Goal: Information Seeking & Learning: Find contact information

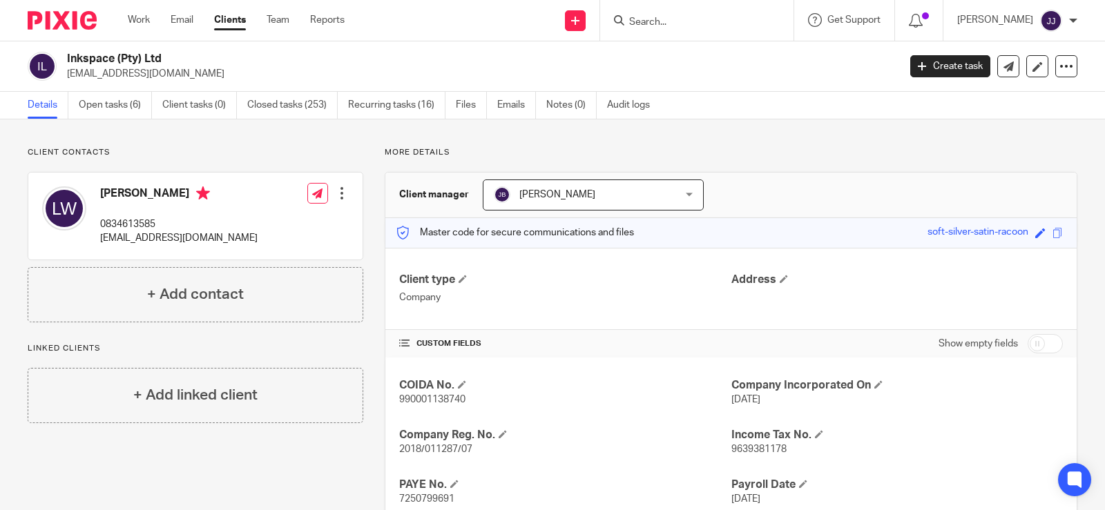
click at [663, 19] on input "Search" at bounding box center [690, 23] width 124 height 12
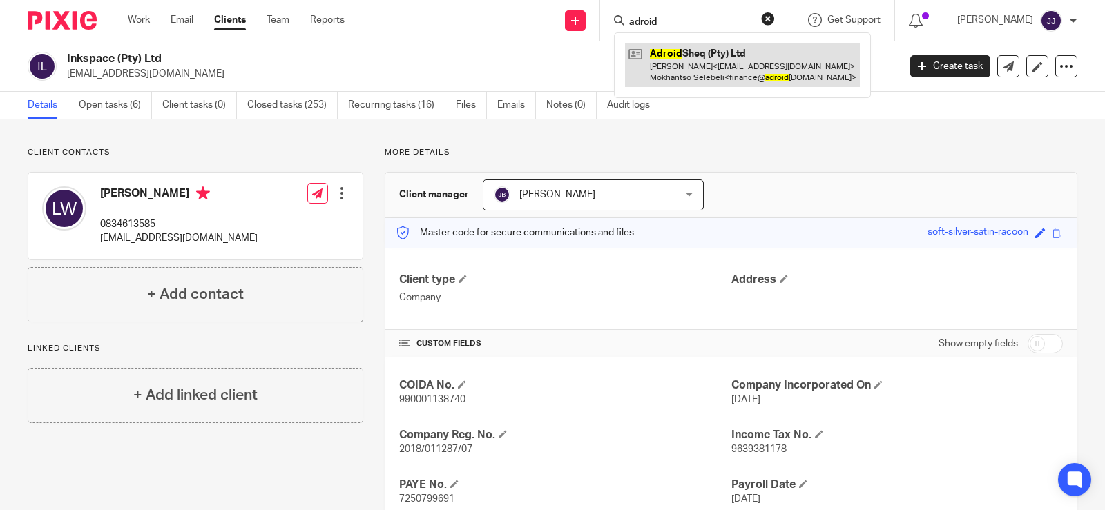
type input "adroid"
click at [665, 71] on link at bounding box center [742, 65] width 235 height 43
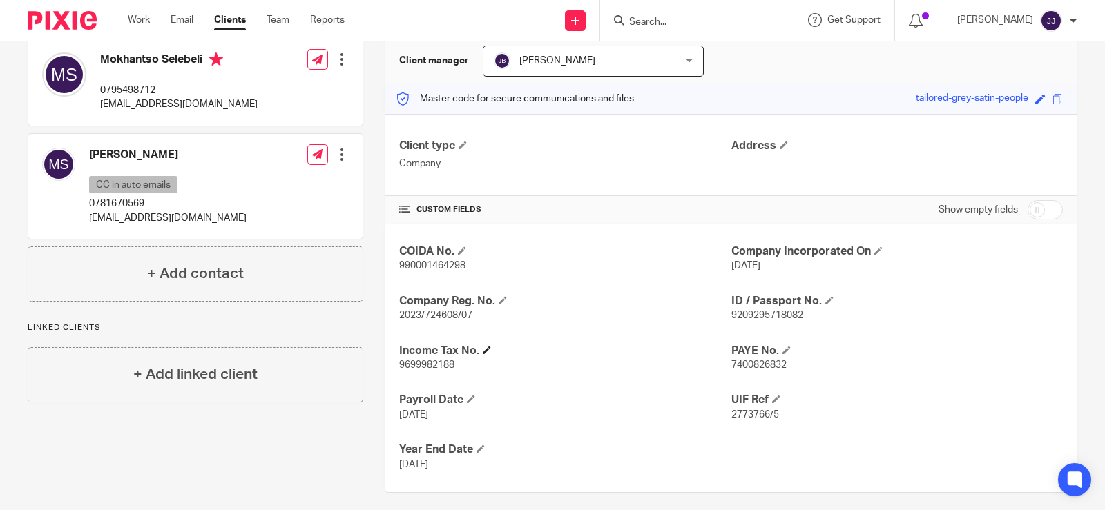
scroll to position [144, 0]
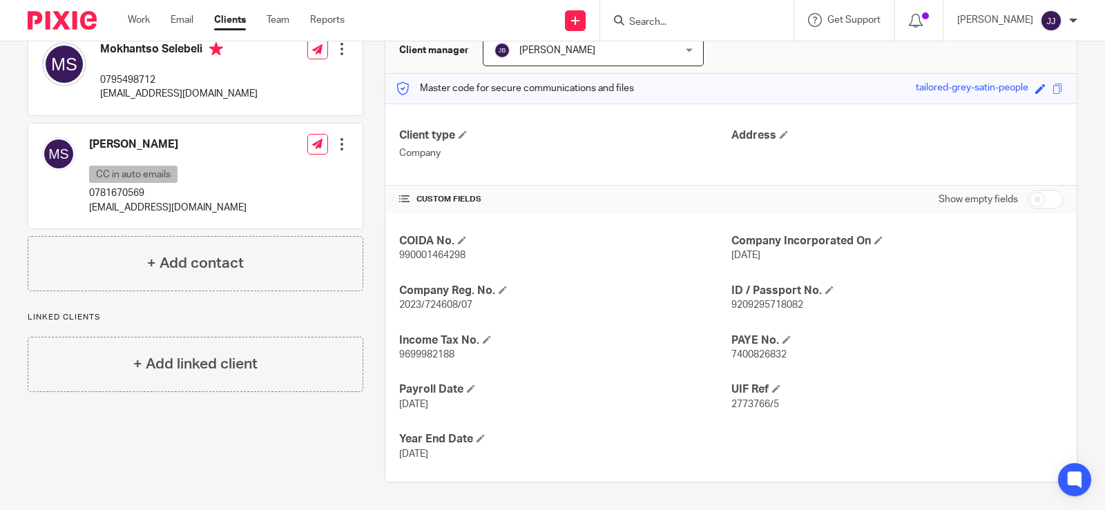
click at [430, 307] on span "2023/724608/07" at bounding box center [435, 305] width 73 height 10
copy span "724608"
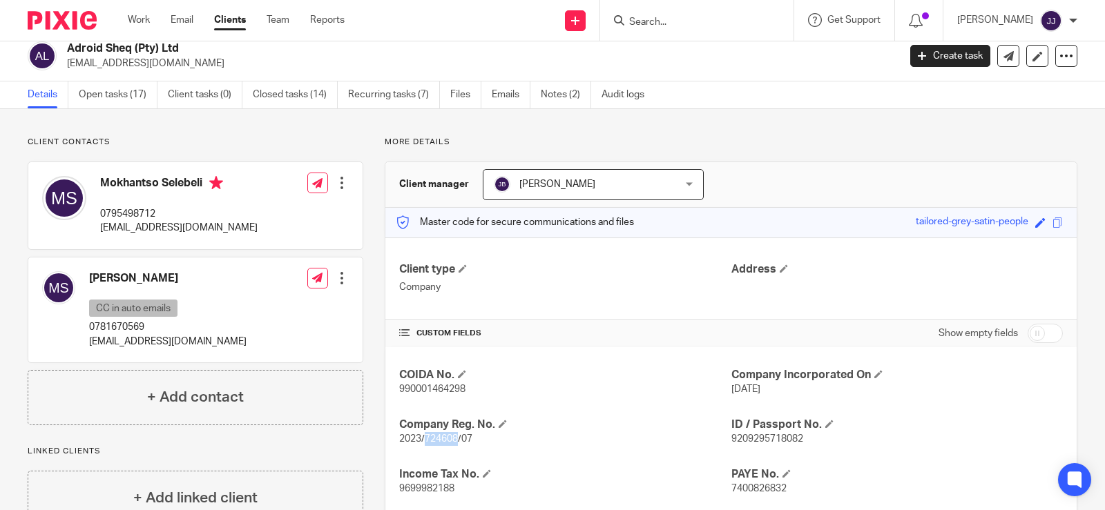
scroll to position [0, 0]
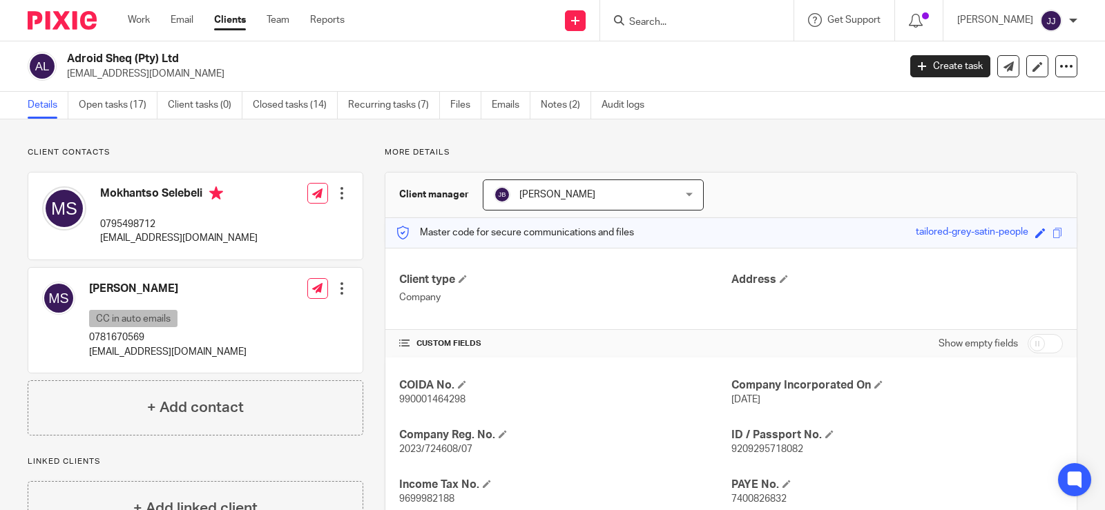
click at [124, 238] on p "finance@adroidsheq.co.za" at bounding box center [178, 238] width 157 height 14
copy div "finance@adroidsheq.co.za"
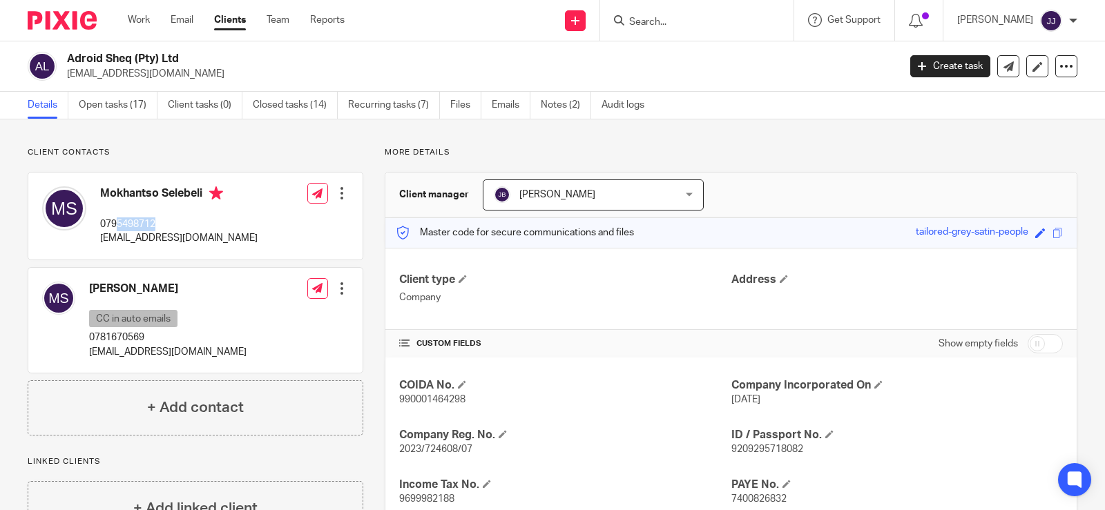
drag, startPoint x: 160, startPoint y: 217, endPoint x: 116, endPoint y: 224, distance: 44.8
click at [116, 224] on div "Mokhantso Selebeli 0795498712 finance@adroidsheq.co.za" at bounding box center [178, 215] width 157 height 59
copy p "5498712"
click at [711, 23] on input "Search" at bounding box center [690, 23] width 124 height 12
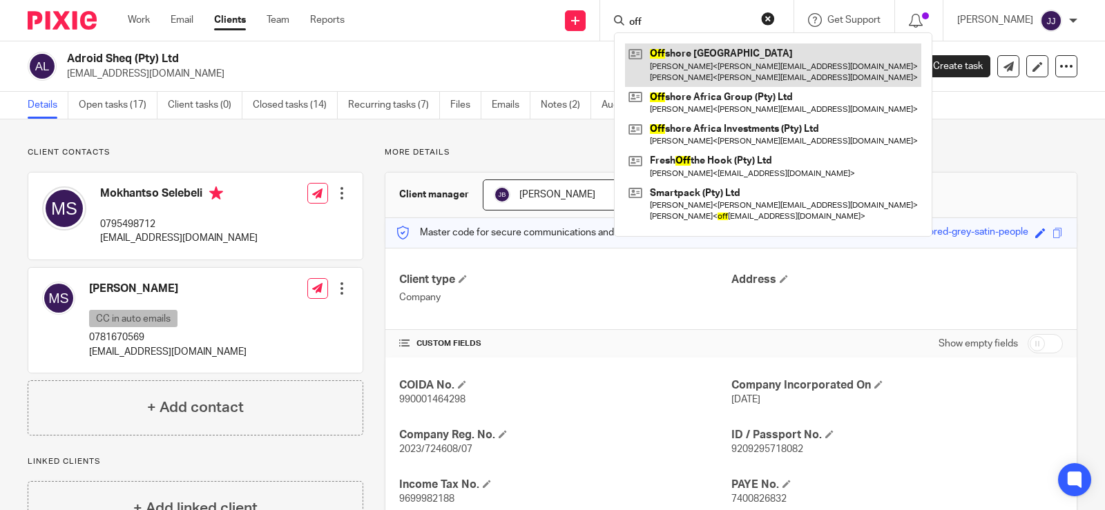
type input "off"
click at [711, 63] on link at bounding box center [773, 65] width 296 height 43
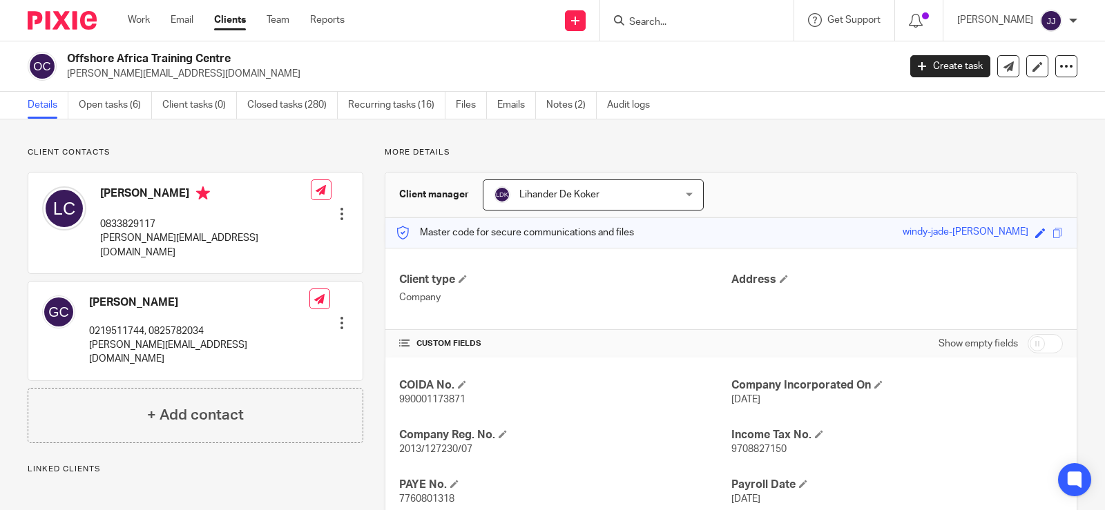
click at [438, 449] on span "2013/127230/07" at bounding box center [435, 450] width 73 height 10
copy span "127230"
click at [132, 340] on div "Gary Concar 0219511744, 0825782034 gary@oatc.co.za" at bounding box center [175, 331] width 267 height 85
click at [133, 340] on div "Gary Concar 0219511744, 0825782034 gary@oatc.co.za" at bounding box center [175, 331] width 267 height 85
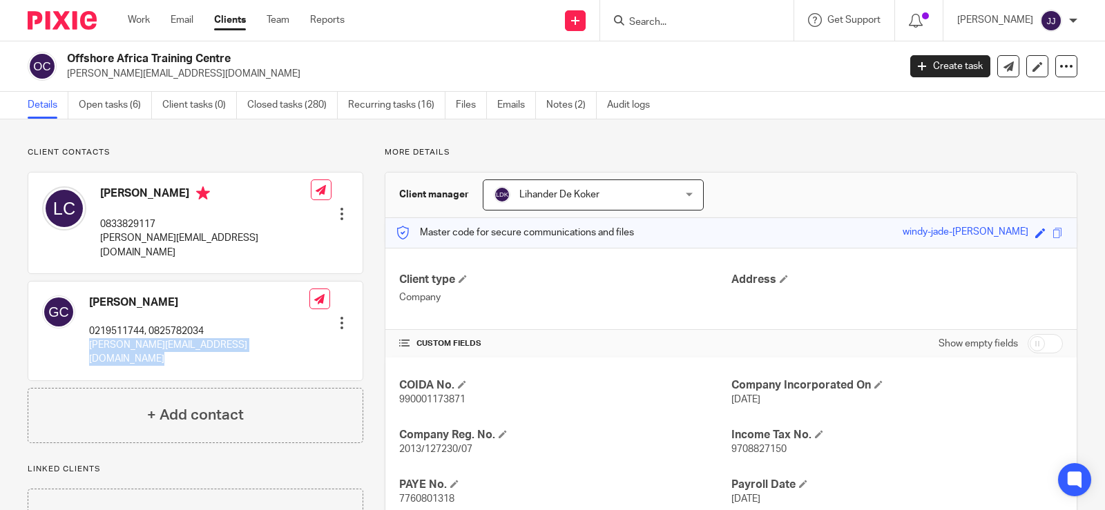
click at [133, 340] on div "Gary Concar 0219511744, 0825782034 gary@oatc.co.za" at bounding box center [175, 331] width 267 height 85
copy div "gary@oatc.co.za"
drag, startPoint x: 210, startPoint y: 317, endPoint x: 168, endPoint y: 322, distance: 41.7
click at [168, 322] on div "Gary Concar 0219511744, 0825782034 gary@oatc.co.za Edit contact Create client f…" at bounding box center [195, 331] width 334 height 99
copy p "5782034"
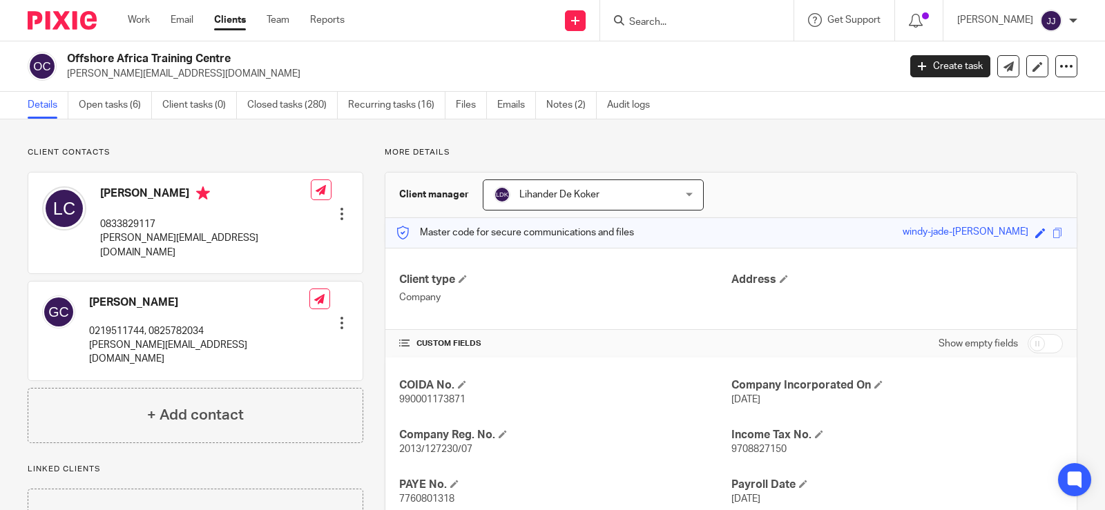
click at [687, 17] on input "Search" at bounding box center [690, 23] width 124 height 12
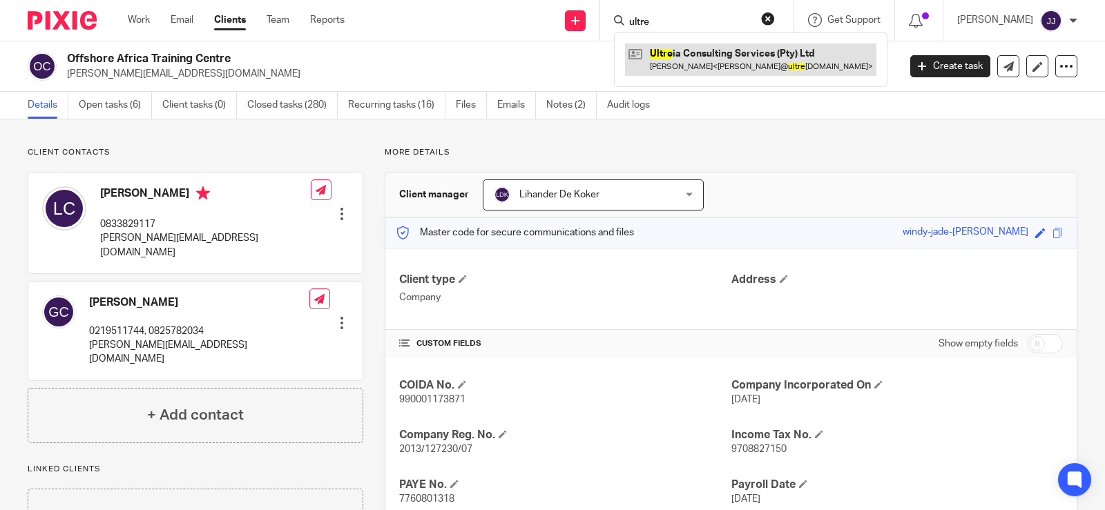
type input "ultre"
click at [794, 59] on link at bounding box center [750, 60] width 251 height 32
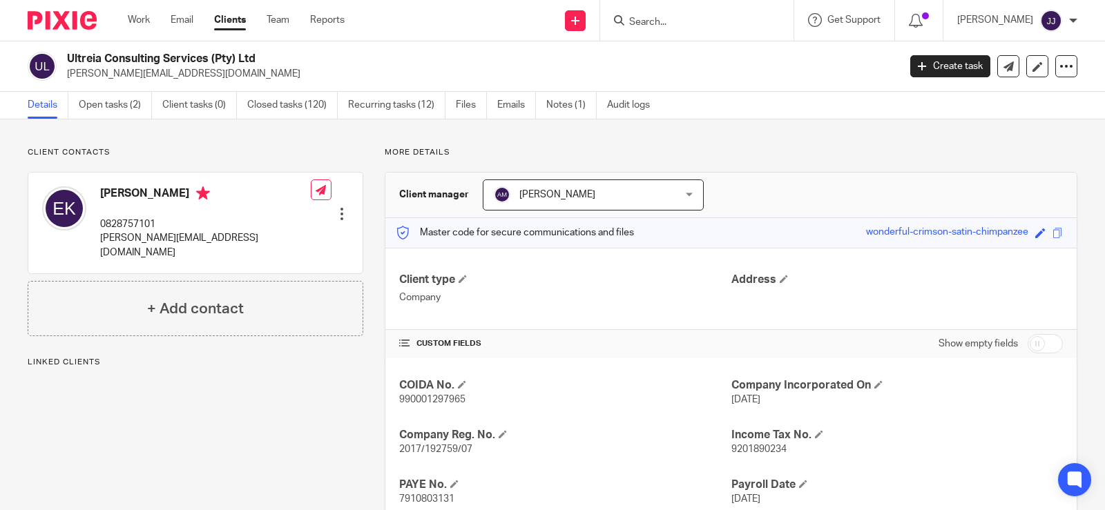
click at [434, 452] on span "2017/192759/07" at bounding box center [435, 450] width 73 height 10
copy span "192759"
click at [131, 241] on p "erich@ultreia.co.za" at bounding box center [205, 245] width 211 height 28
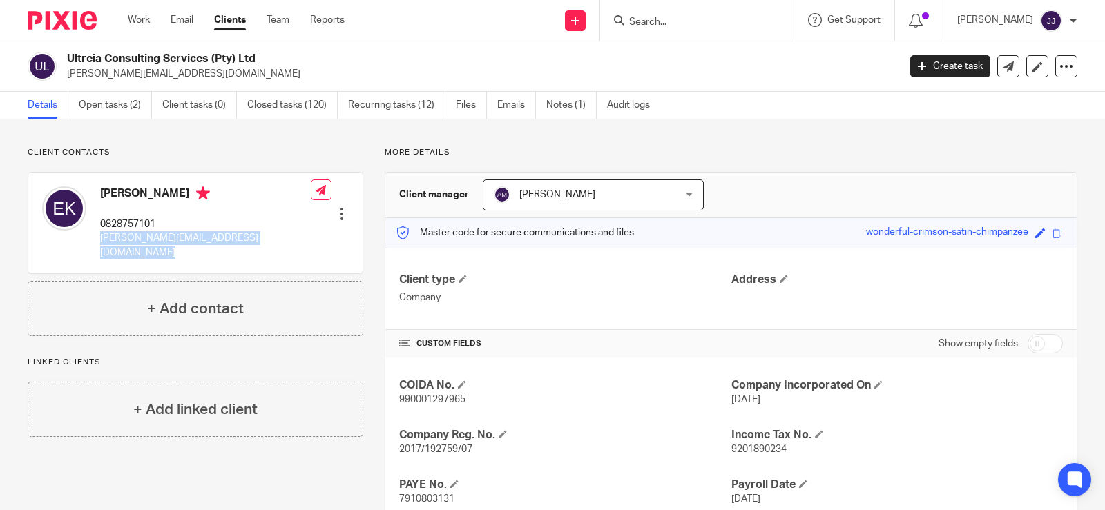
click at [131, 241] on p "erich@ultreia.co.za" at bounding box center [205, 245] width 211 height 28
copy div "erich@ultreia.co.za"
drag, startPoint x: 171, startPoint y: 222, endPoint x: 119, endPoint y: 229, distance: 52.3
click at [119, 229] on p "0828757101" at bounding box center [205, 225] width 211 height 14
copy p "8757101"
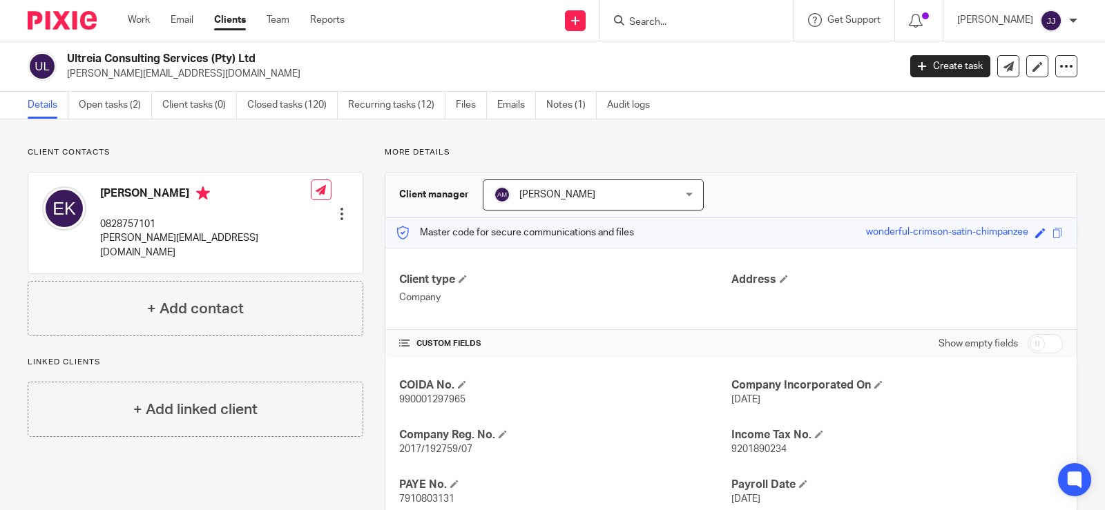
click at [704, 28] on input "Search" at bounding box center [690, 23] width 124 height 12
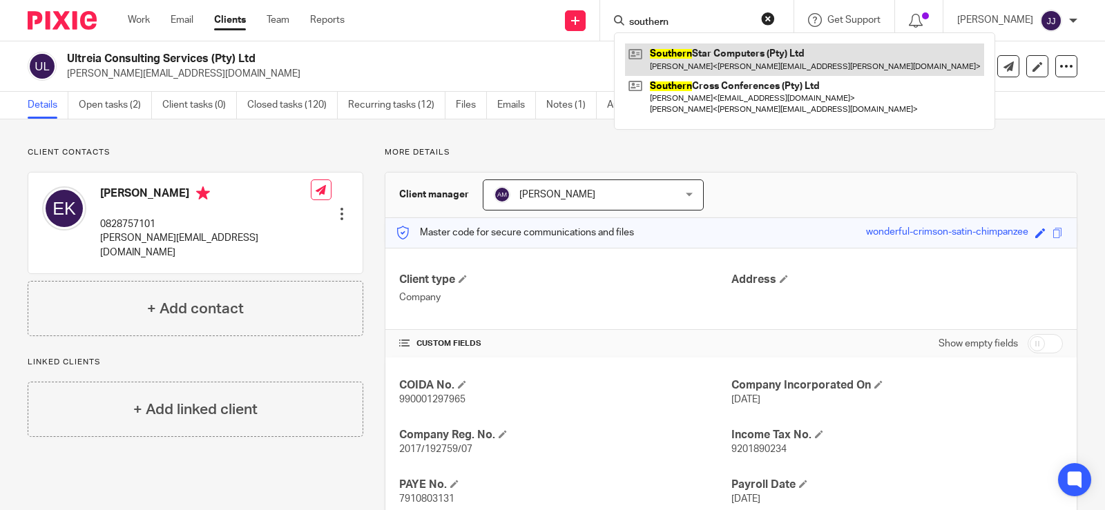
type input "southern"
click at [797, 66] on link at bounding box center [804, 60] width 359 height 32
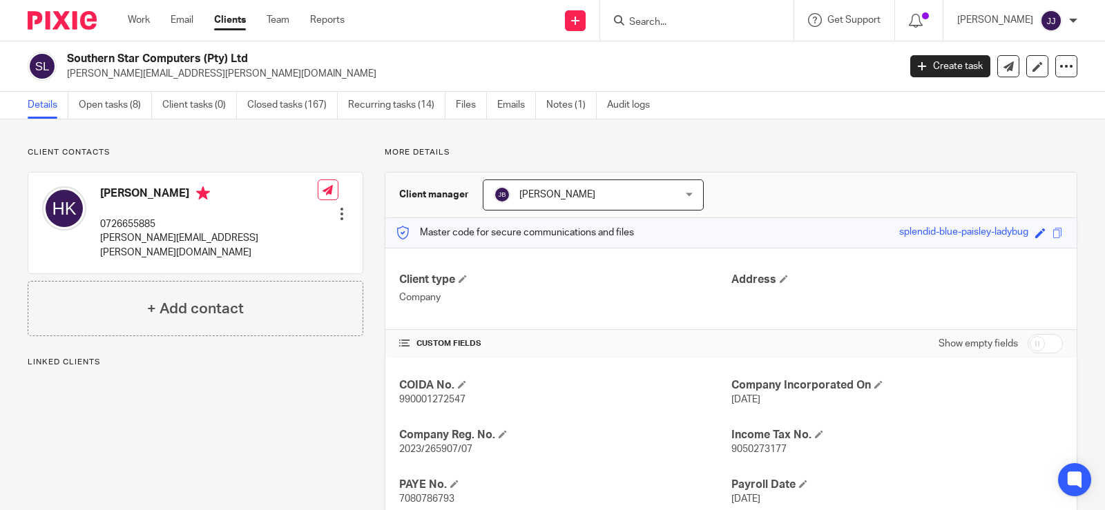
click at [439, 453] on span "2023/265907/07" at bounding box center [435, 450] width 73 height 10
click at [439, 452] on span "2023/265907/07" at bounding box center [435, 450] width 73 height 10
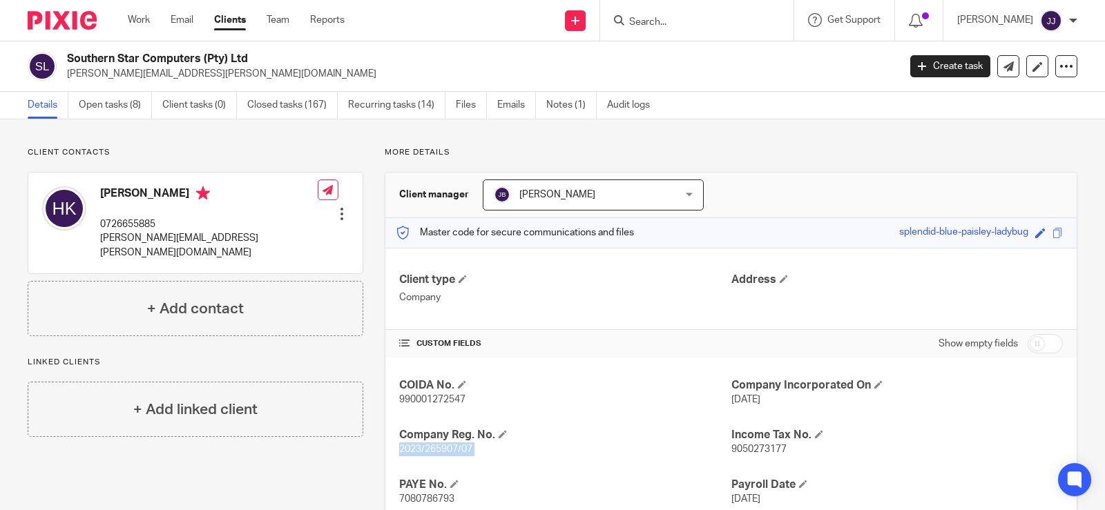
click at [439, 452] on span "2023/265907/07" at bounding box center [435, 450] width 73 height 10
click at [545, 456] on p "2023/265907/07" at bounding box center [564, 450] width 331 height 14
click at [441, 452] on span "2023/265907/07" at bounding box center [435, 450] width 73 height 10
copy span "265907"
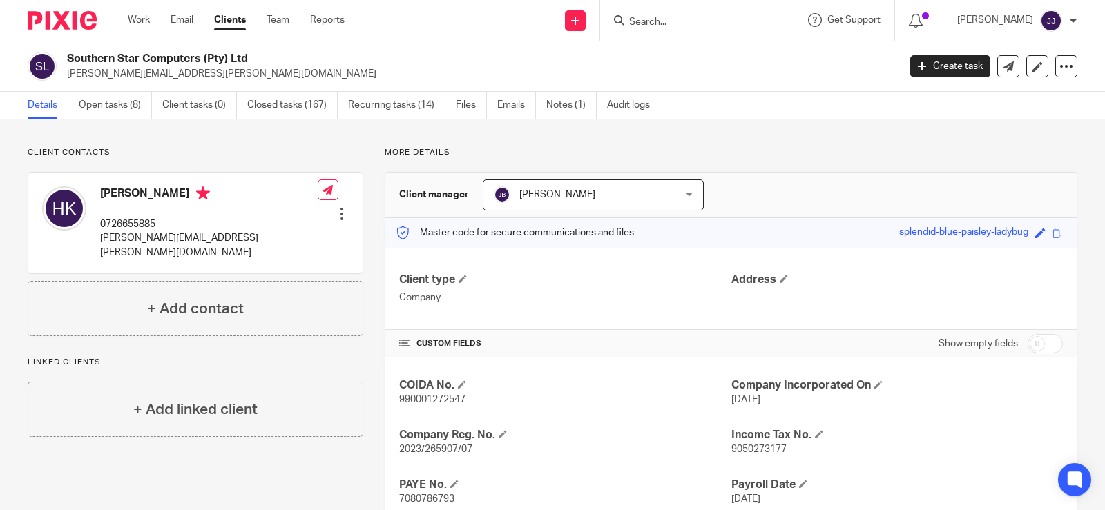
click at [173, 238] on p "[PERSON_NAME][EMAIL_ADDRESS][PERSON_NAME][DOMAIN_NAME]" at bounding box center [209, 245] width 218 height 28
copy div "[PERSON_NAME][EMAIL_ADDRESS][PERSON_NAME][DOMAIN_NAME]"
drag, startPoint x: 168, startPoint y: 220, endPoint x: 118, endPoint y: 226, distance: 50.8
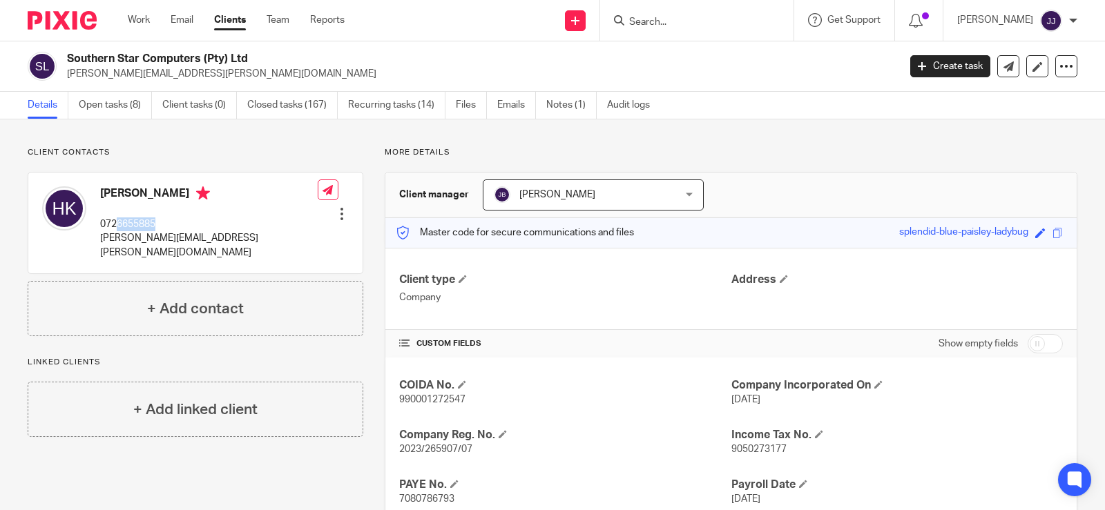
click at [118, 226] on p "0726655885" at bounding box center [209, 225] width 218 height 14
copy p "6655885"
click at [712, 15] on form at bounding box center [701, 20] width 147 height 17
drag, startPoint x: 712, startPoint y: 15, endPoint x: 718, endPoint y: 29, distance: 15.1
click at [716, 26] on form at bounding box center [701, 20] width 147 height 17
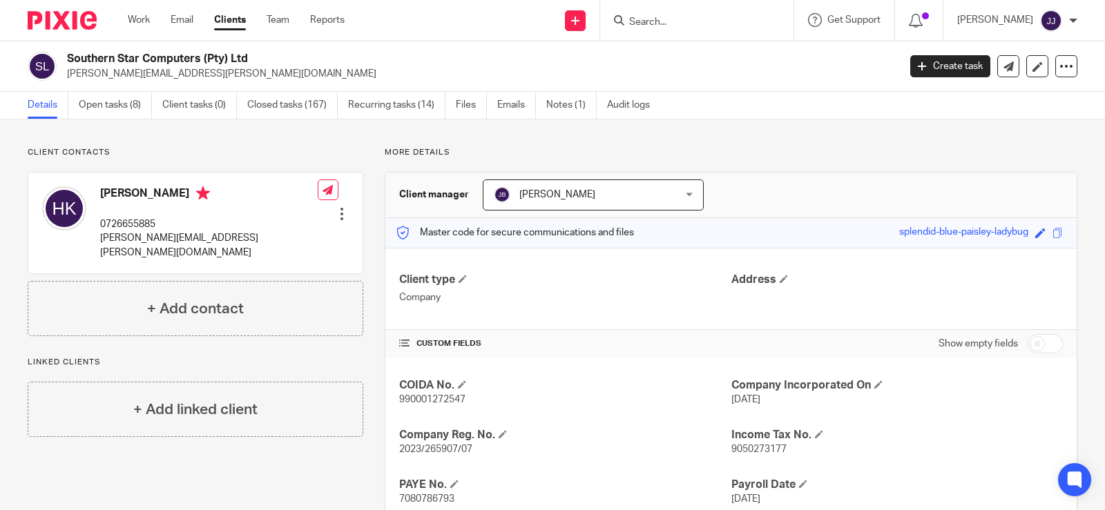
click at [718, 29] on form at bounding box center [701, 20] width 147 height 17
click at [691, 23] on input "Search" at bounding box center [690, 23] width 124 height 12
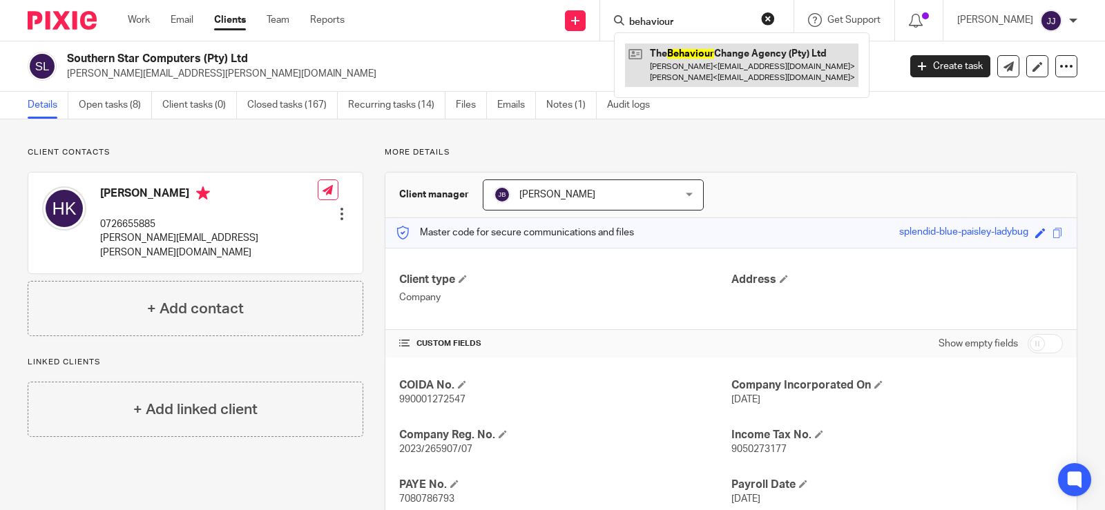
type input "behaviour"
click at [751, 68] on link at bounding box center [741, 65] width 233 height 43
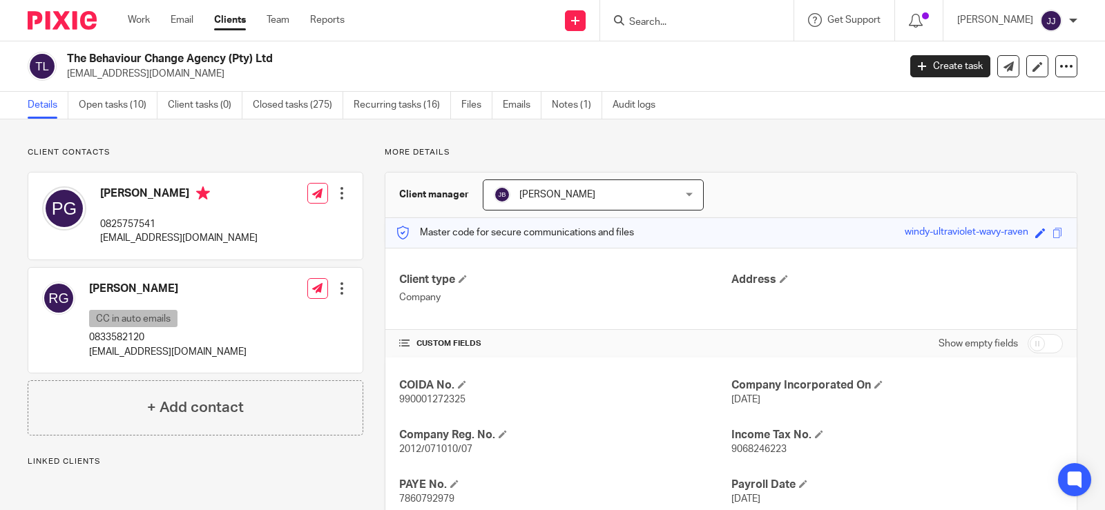
click at [433, 451] on span "2012/071010/07" at bounding box center [435, 450] width 73 height 10
copy span "071010"
click at [156, 351] on p "radha@bcagency.co.za" at bounding box center [167, 352] width 157 height 14
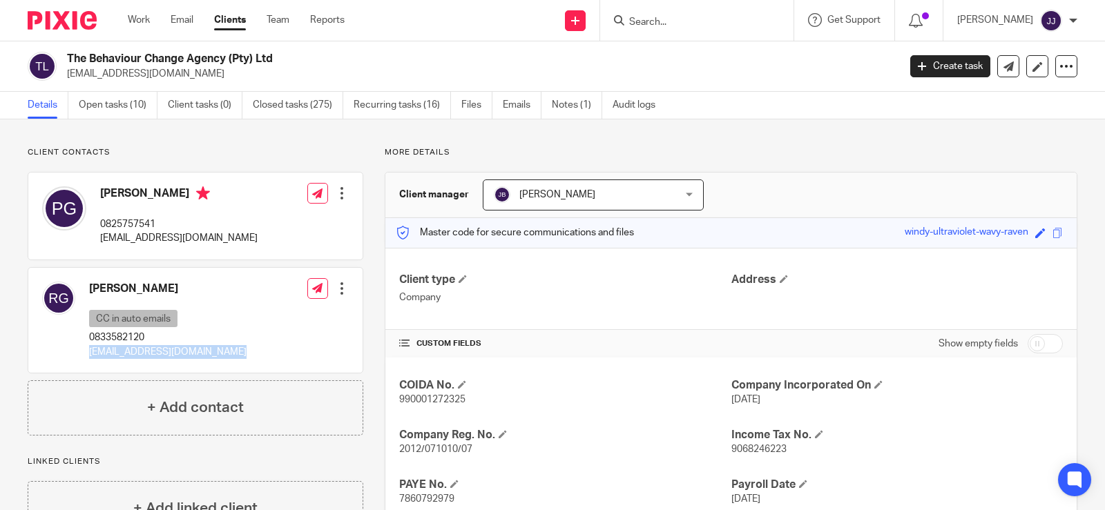
click at [156, 351] on p "[EMAIL_ADDRESS][DOMAIN_NAME]" at bounding box center [167, 352] width 157 height 14
copy div "[EMAIL_ADDRESS][DOMAIN_NAME]"
click at [131, 241] on p "[EMAIL_ADDRESS][DOMAIN_NAME]" at bounding box center [178, 238] width 157 height 14
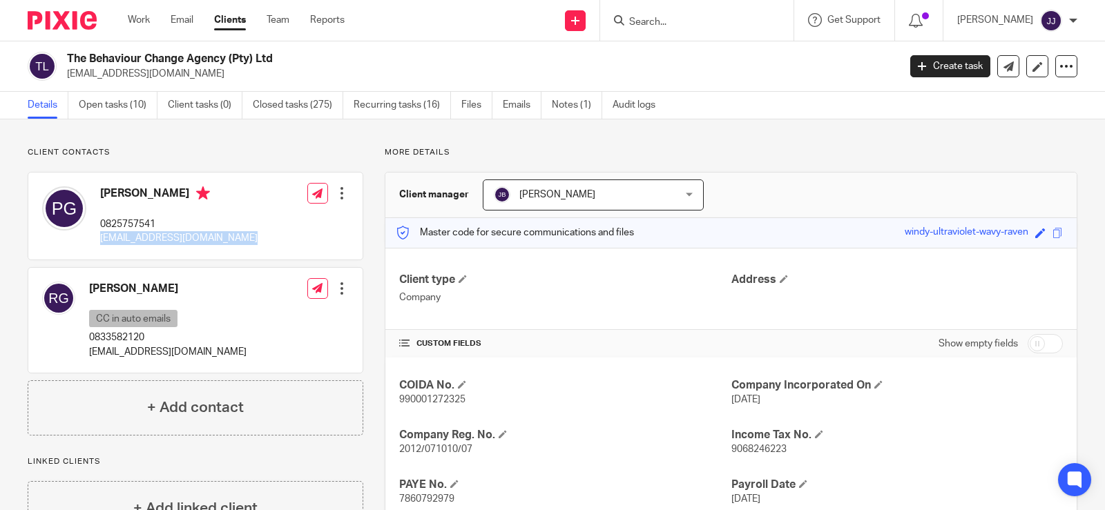
copy div "[EMAIL_ADDRESS][DOMAIN_NAME]"
drag, startPoint x: 180, startPoint y: 223, endPoint x: 118, endPoint y: 225, distance: 61.5
click at [118, 225] on p "0825757541" at bounding box center [178, 225] width 157 height 14
copy p "5757541"
click at [673, 12] on form at bounding box center [701, 20] width 147 height 17
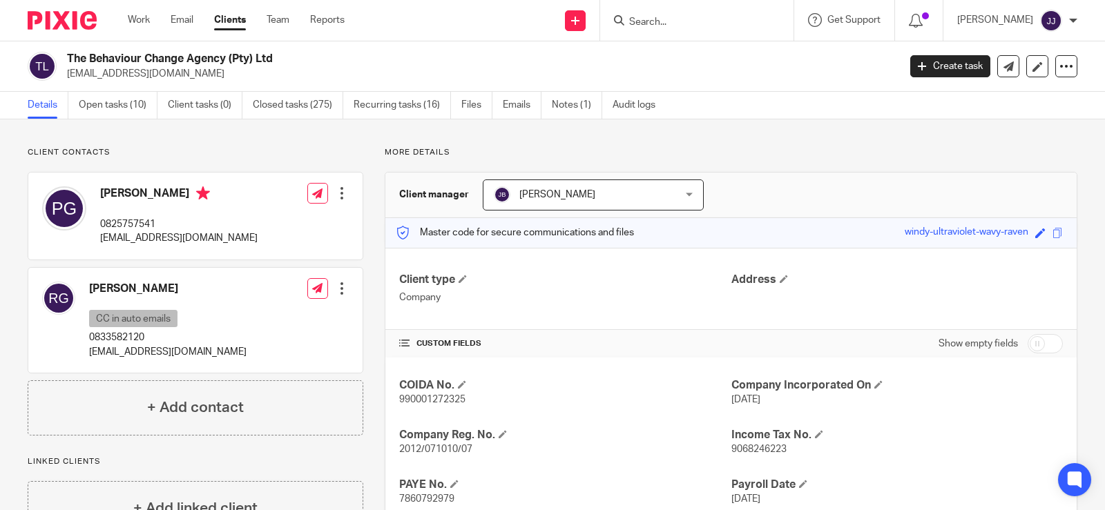
click at [673, 25] on input "Search" at bounding box center [690, 23] width 124 height 12
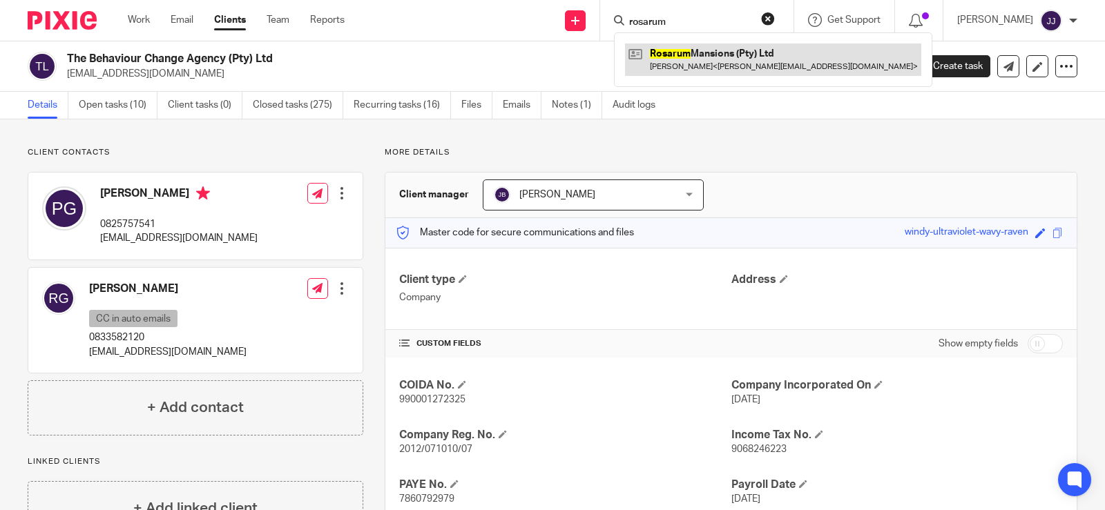
type input "rosarum"
click at [682, 44] on link at bounding box center [773, 60] width 296 height 32
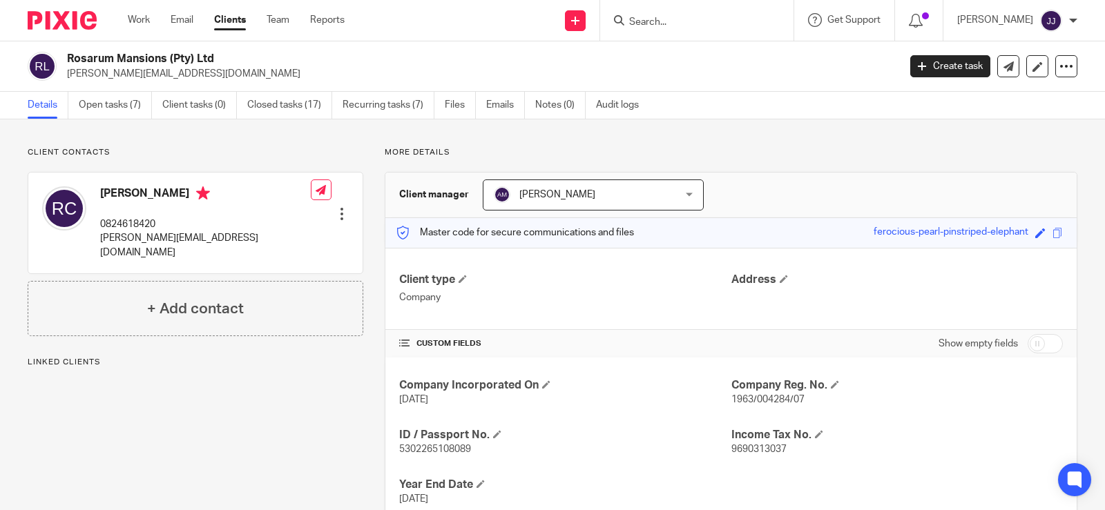
click at [765, 403] on span "1963/004284/07" at bounding box center [767, 400] width 73 height 10
copy span "004284"
click at [151, 240] on p "rowland@daliff.co.za" at bounding box center [205, 245] width 211 height 28
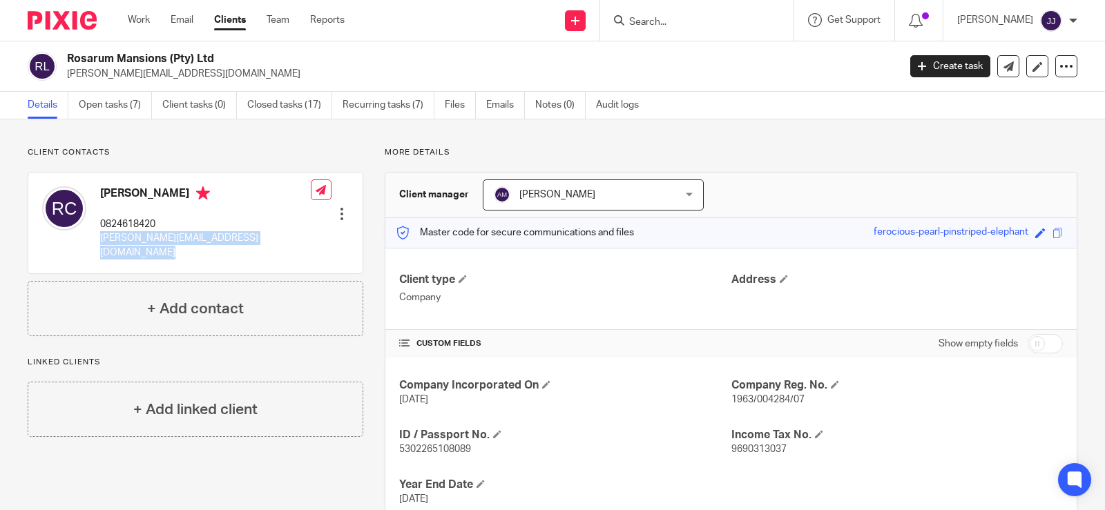
click at [151, 240] on p "rowland@daliff.co.za" at bounding box center [205, 245] width 211 height 28
copy div "rowland@daliff.co.za"
drag, startPoint x: 171, startPoint y: 223, endPoint x: 118, endPoint y: 227, distance: 52.6
click at [118, 227] on p "0824618420" at bounding box center [205, 225] width 211 height 14
copy p "4618420"
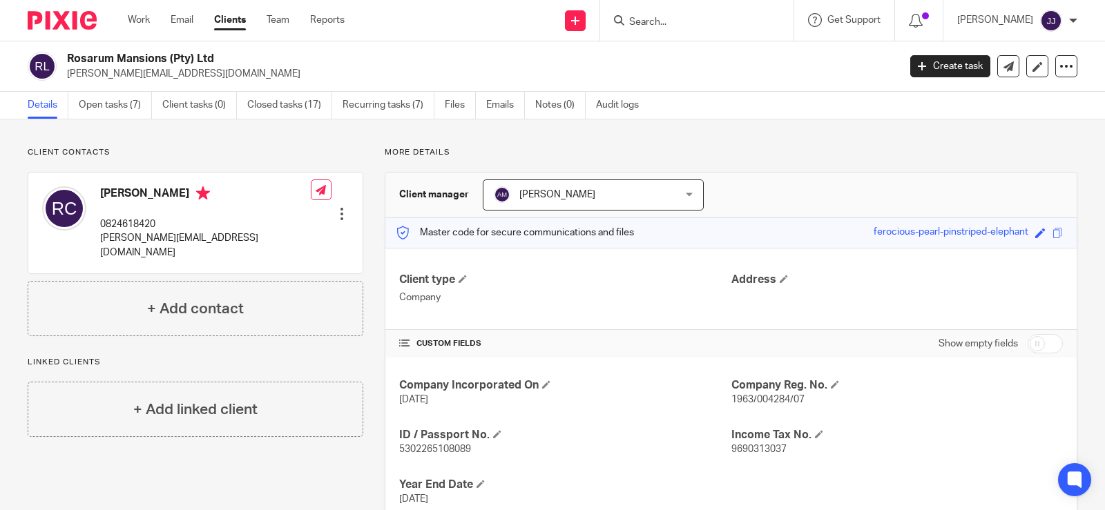
click at [661, 30] on div at bounding box center [696, 20] width 193 height 41
click at [660, 28] on input "Search" at bounding box center [690, 23] width 124 height 12
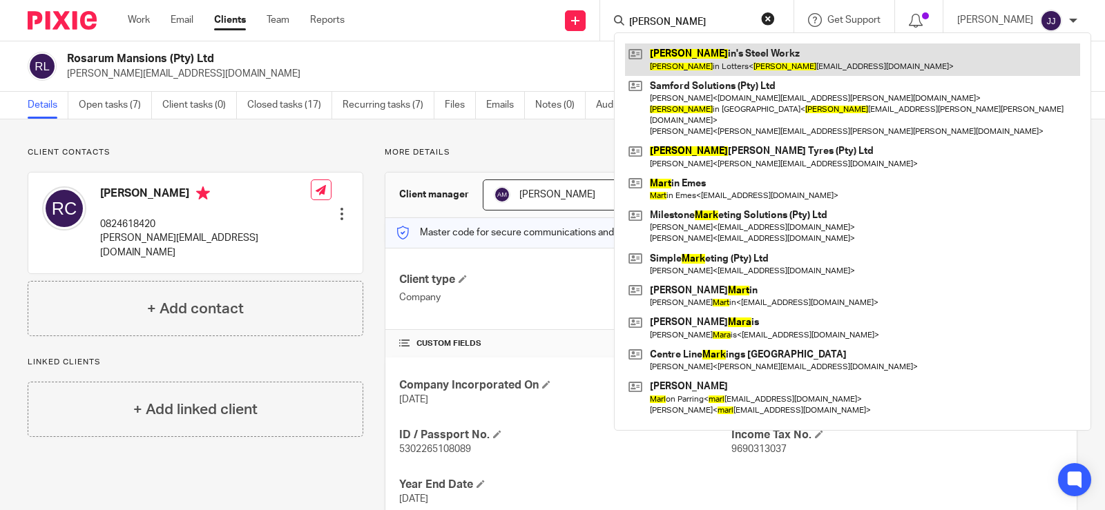
type input "marv"
click at [723, 57] on link at bounding box center [852, 60] width 455 height 32
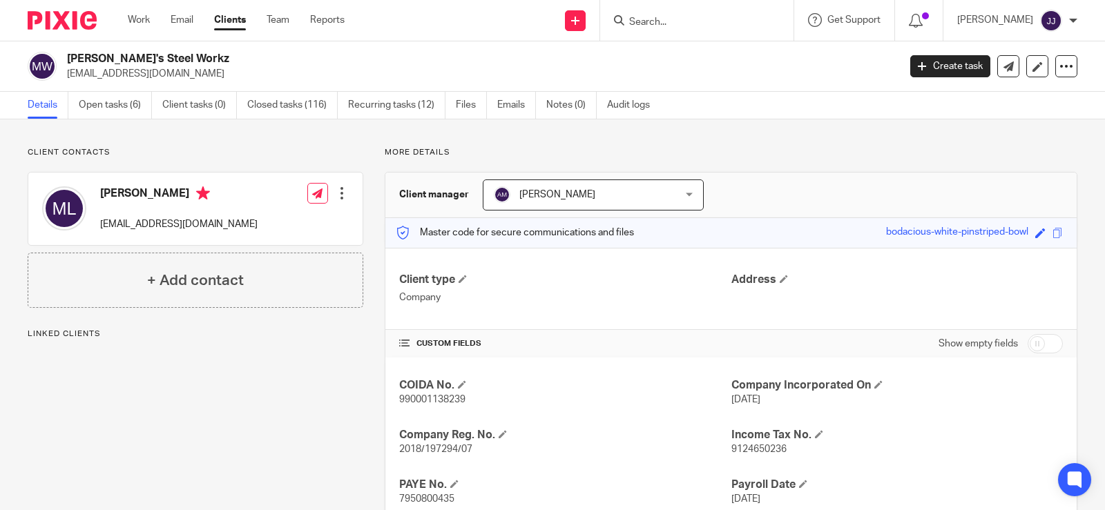
click at [441, 444] on p "2018/197294/07" at bounding box center [564, 450] width 331 height 14
copy span "197294"
click at [149, 227] on p "[EMAIL_ADDRESS][DOMAIN_NAME]" at bounding box center [178, 225] width 157 height 14
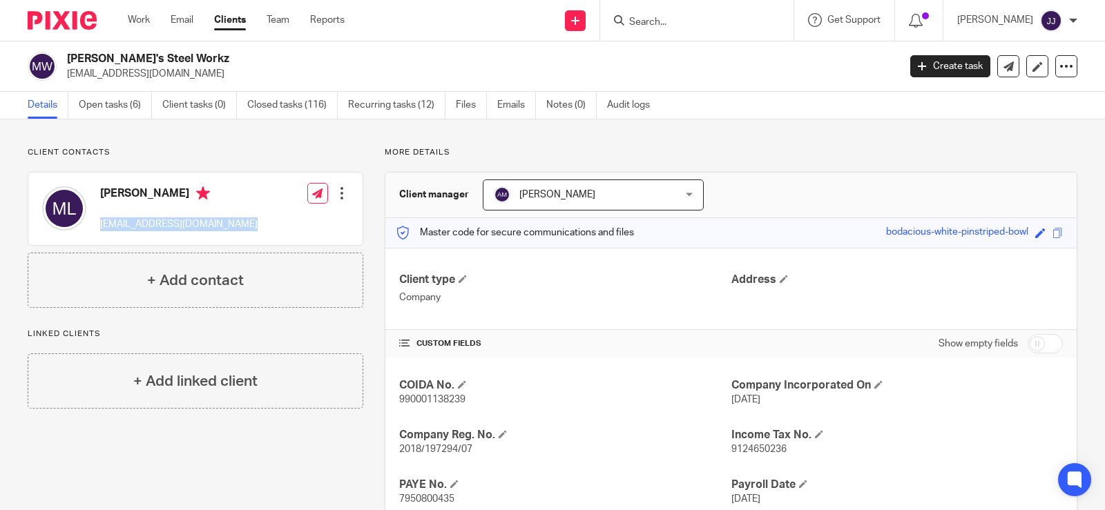
click at [149, 227] on p "[EMAIL_ADDRESS][DOMAIN_NAME]" at bounding box center [178, 225] width 157 height 14
copy div "[EMAIL_ADDRESS][DOMAIN_NAME]"
click at [634, 19] on input "Search" at bounding box center [690, 23] width 124 height 12
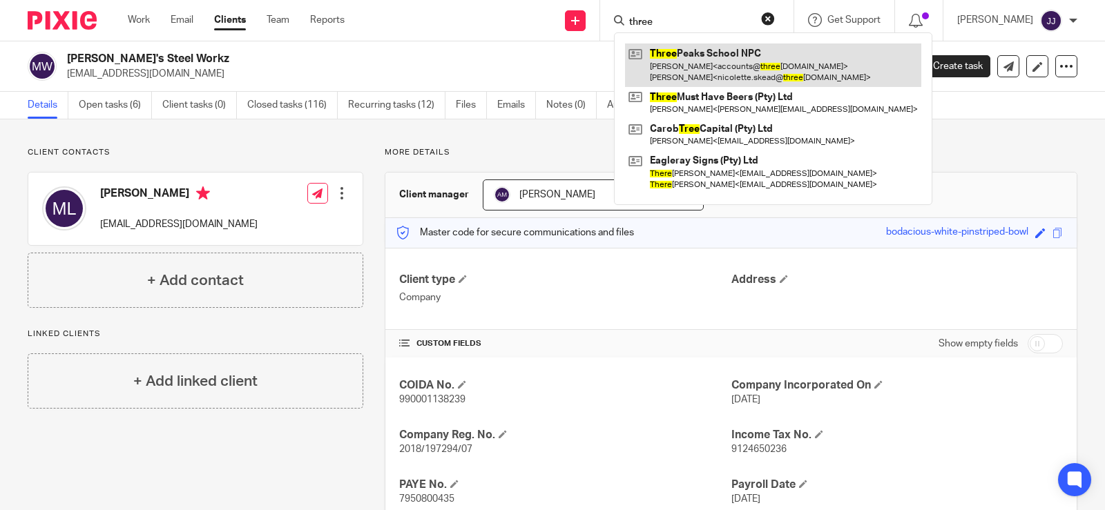
type input "three"
click at [682, 54] on link at bounding box center [773, 65] width 296 height 43
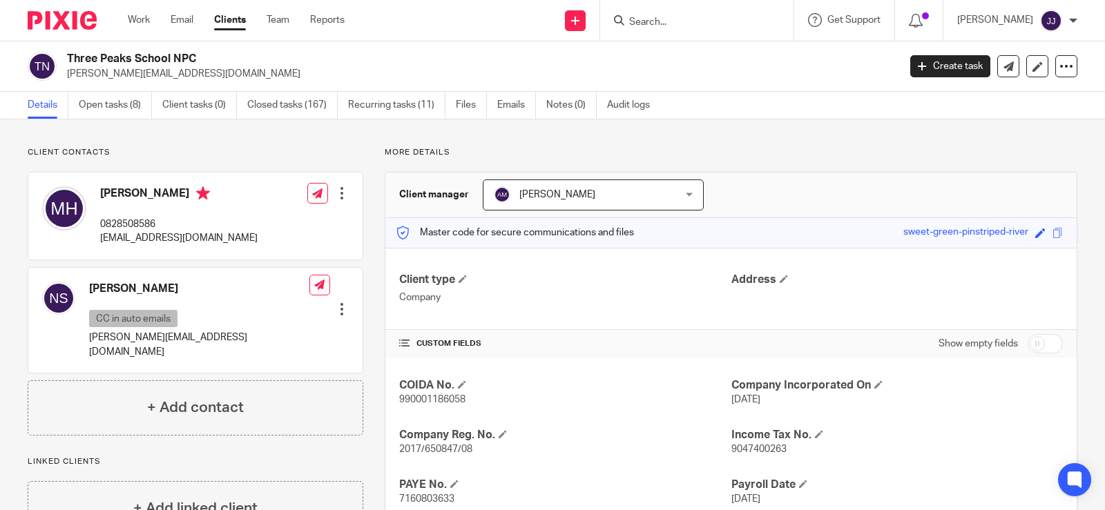
click at [683, 28] on input "Search" at bounding box center [690, 23] width 124 height 12
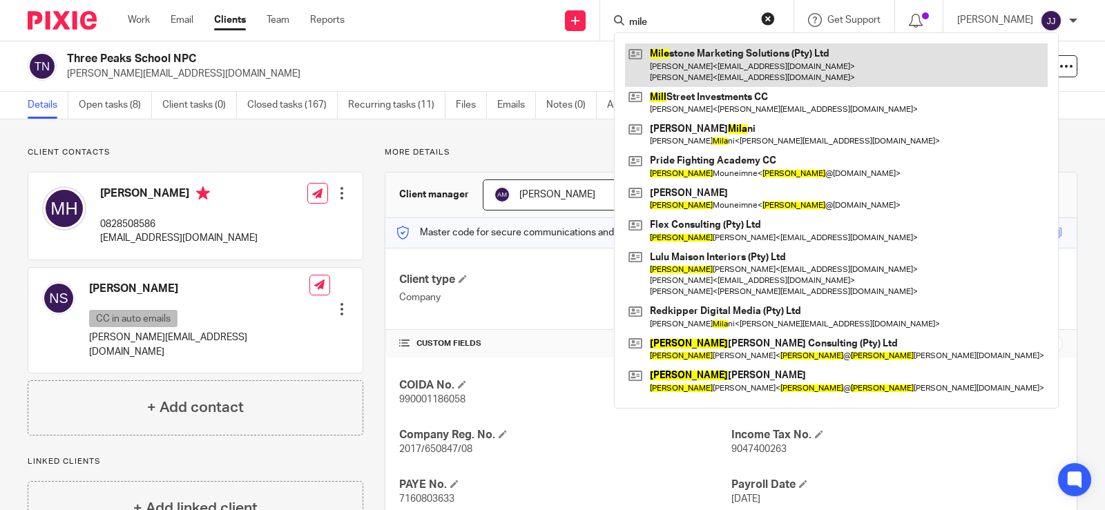
type input "mile"
click at [723, 58] on link at bounding box center [836, 65] width 423 height 43
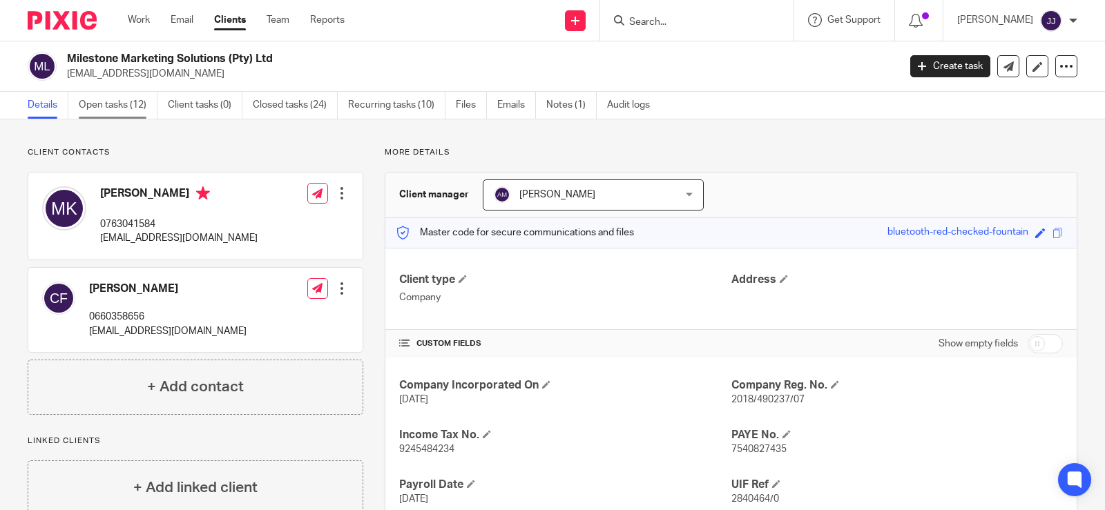
click at [132, 108] on link "Open tasks (12)" at bounding box center [118, 105] width 79 height 27
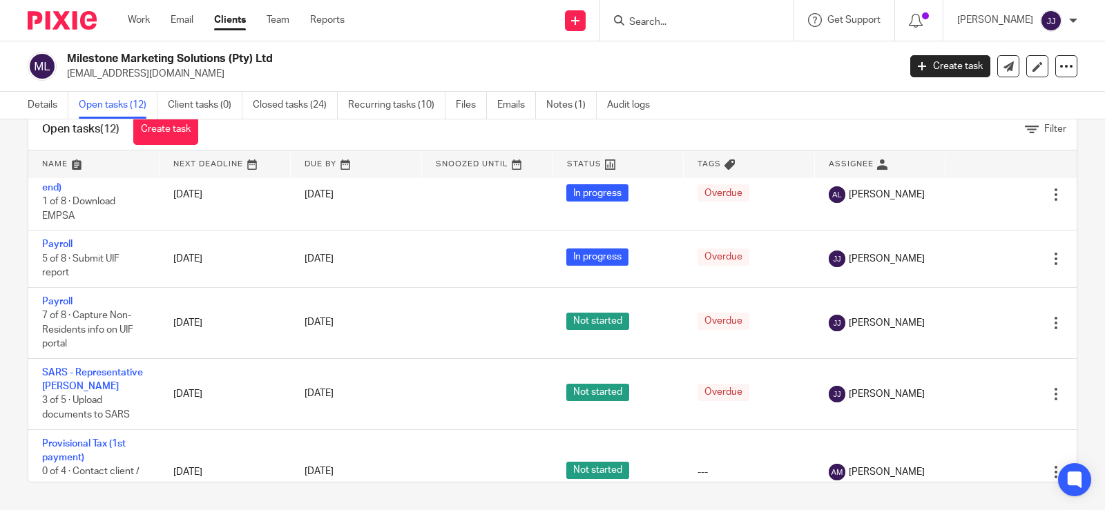
scroll to position [398, 0]
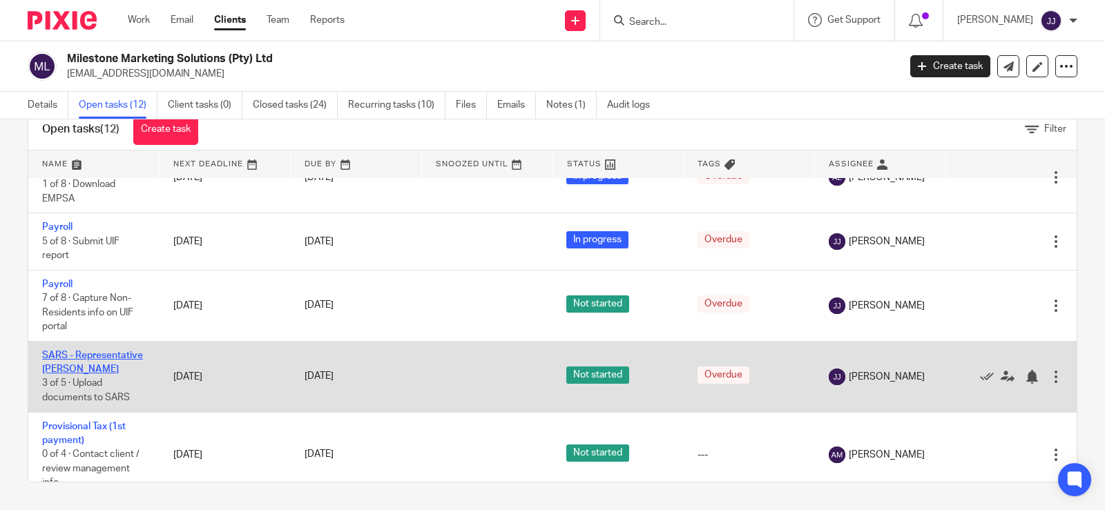
click at [57, 374] on link "SARS - Representative [PERSON_NAME]" at bounding box center [92, 362] width 101 height 23
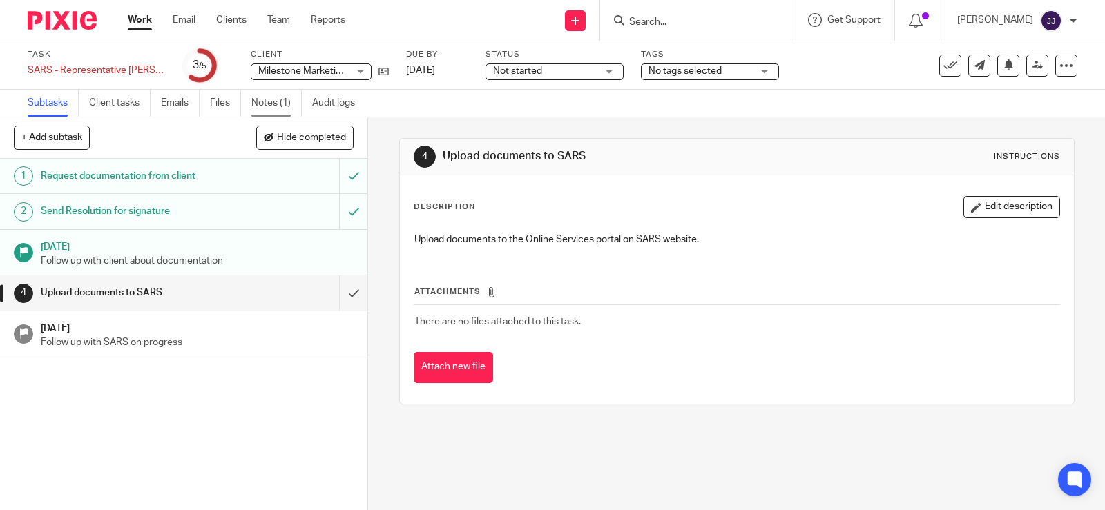
click at [274, 102] on link "Notes (1)" at bounding box center [276, 103] width 50 height 27
